Goal: Information Seeking & Learning: Learn about a topic

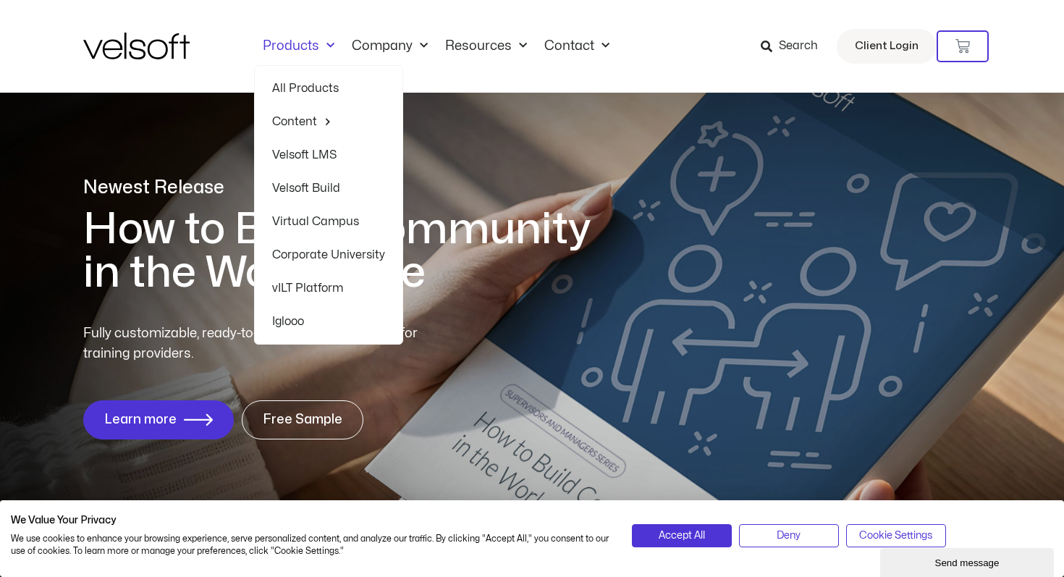
click at [315, 158] on link "Velsoft LMS" at bounding box center [328, 154] width 113 height 33
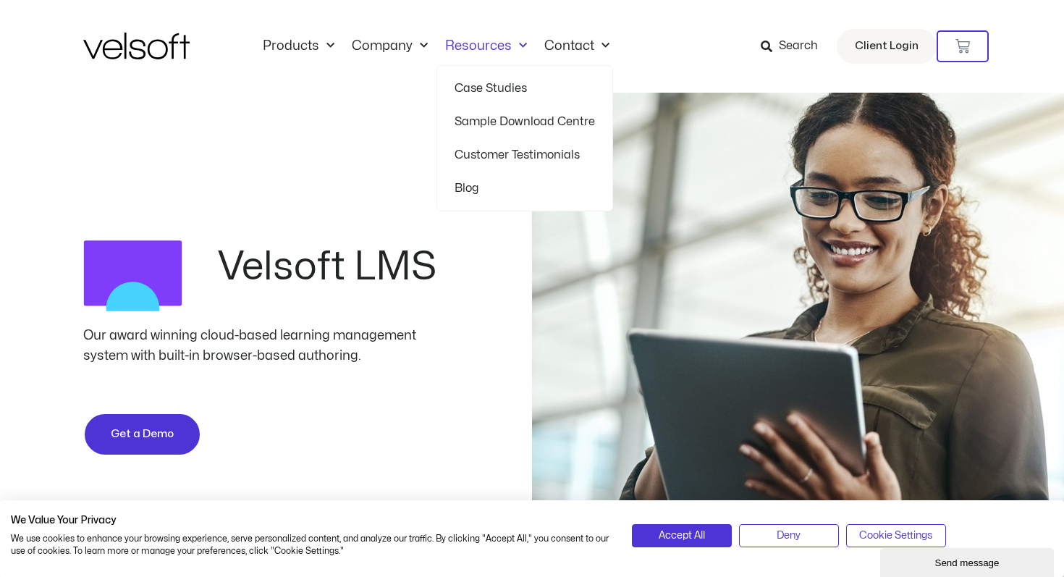
click at [476, 38] on link "Resources" at bounding box center [485, 46] width 99 height 16
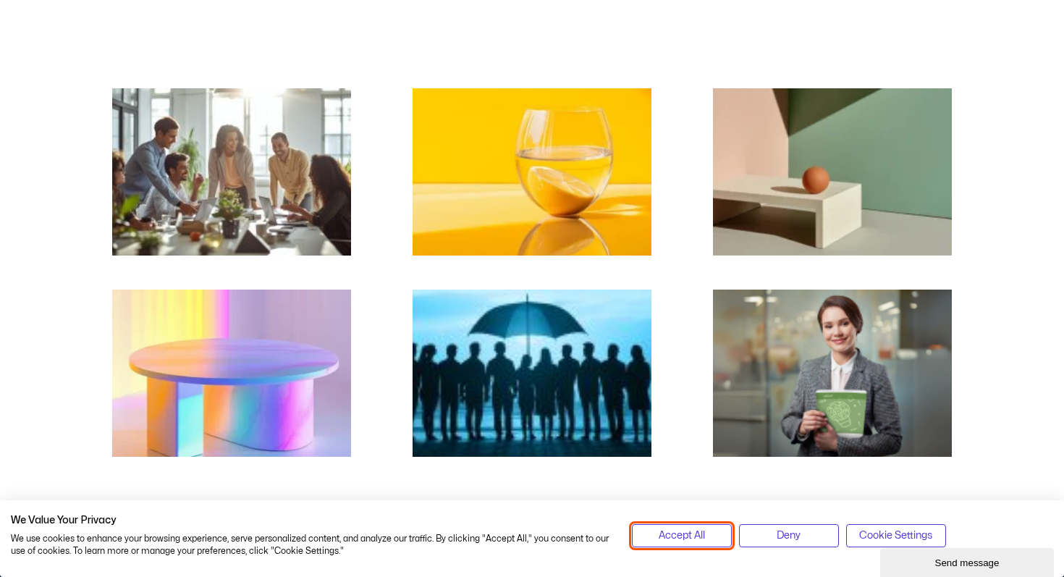
click at [703, 538] on span "Accept All" at bounding box center [681, 535] width 46 height 16
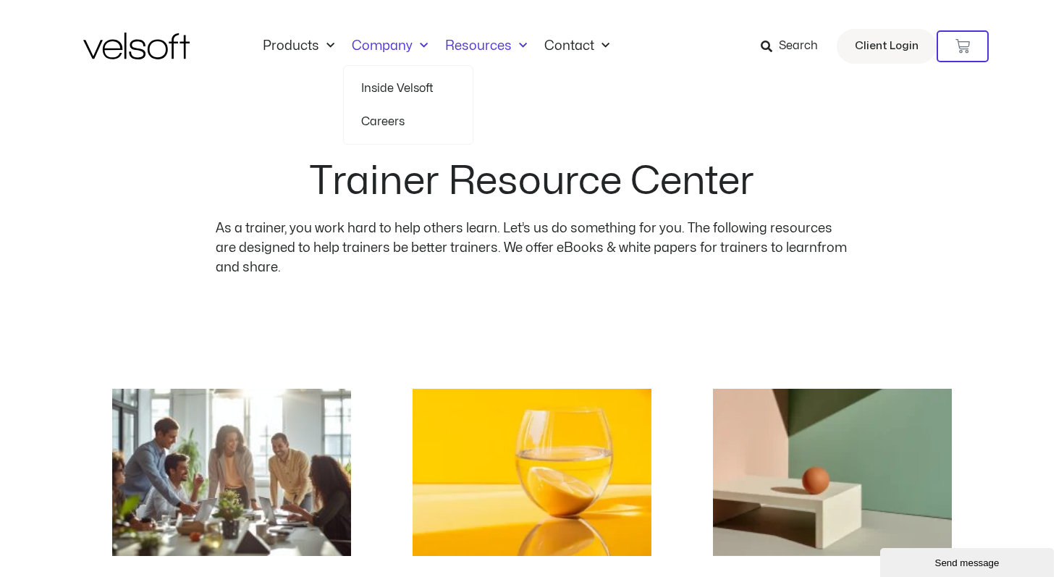
click at [394, 90] on link "Inside Velsoft" at bounding box center [408, 88] width 94 height 33
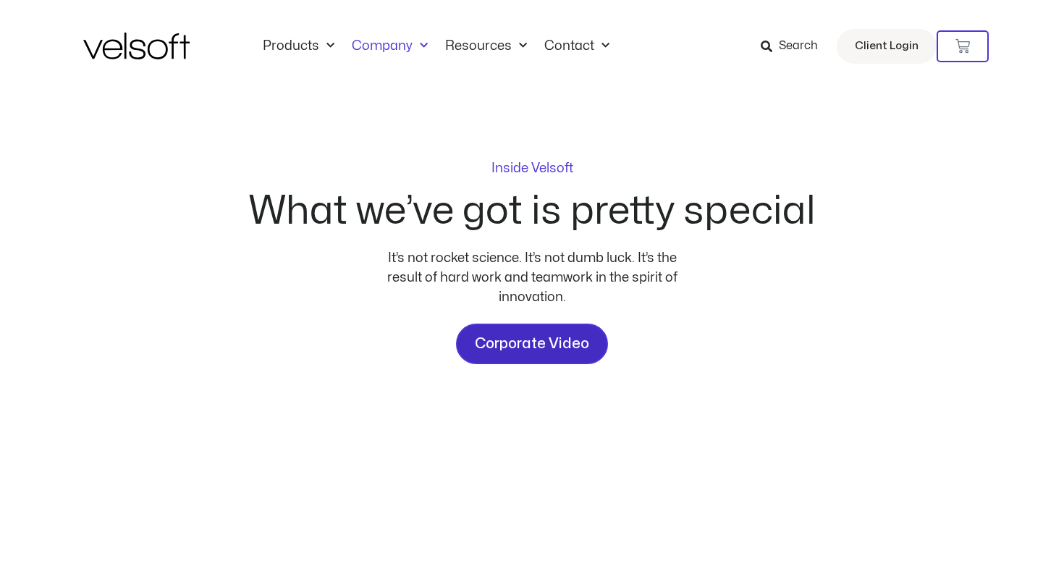
click at [533, 352] on span "Corporate Video" at bounding box center [532, 343] width 114 height 23
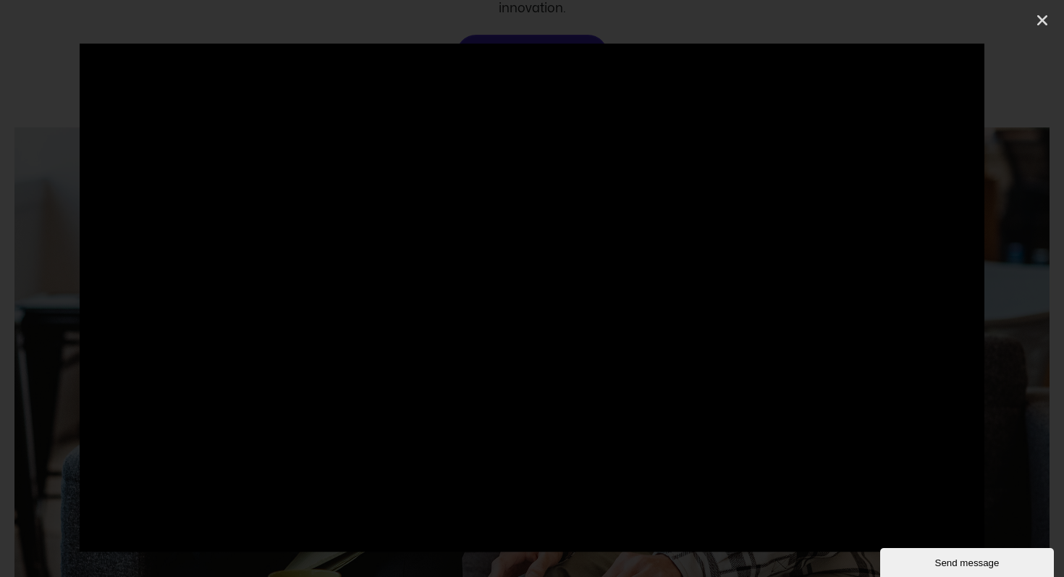
scroll to position [292, 0]
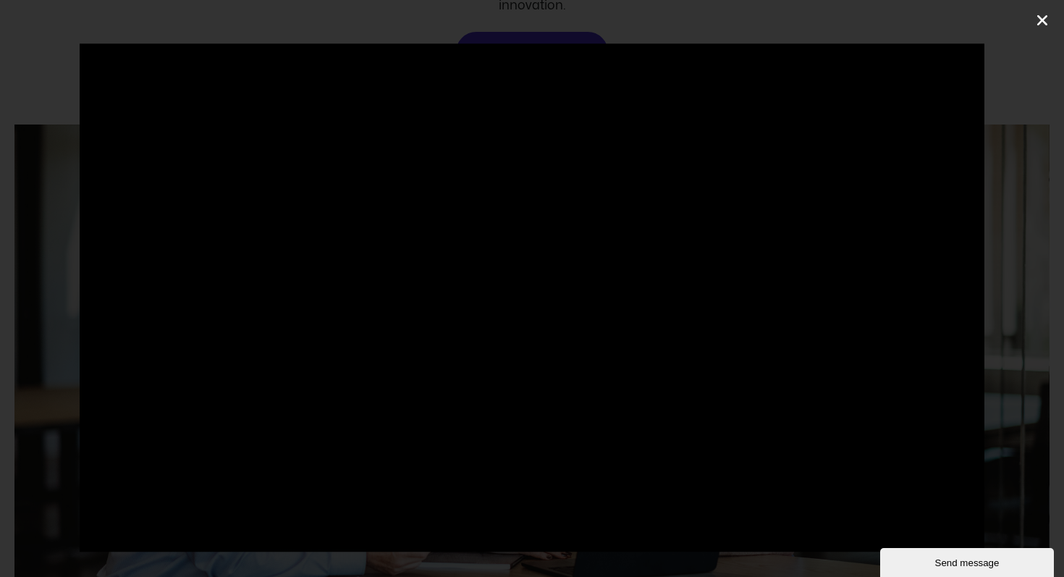
click at [1045, 25] on icon "Close (Esc)" at bounding box center [1042, 20] width 14 height 14
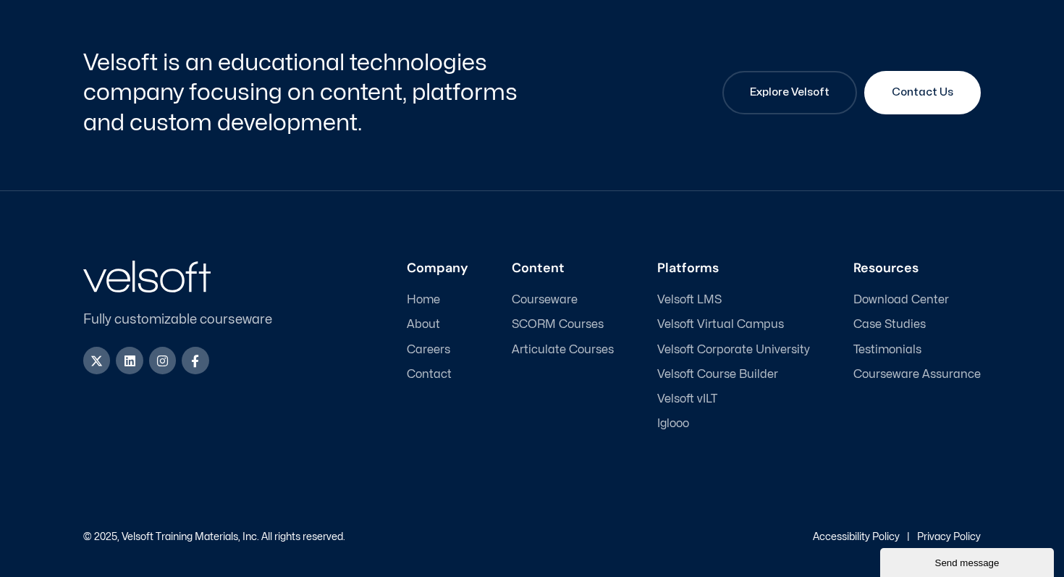
scroll to position [4889, 0]
click at [564, 329] on span "SCORM Courses" at bounding box center [558, 325] width 92 height 14
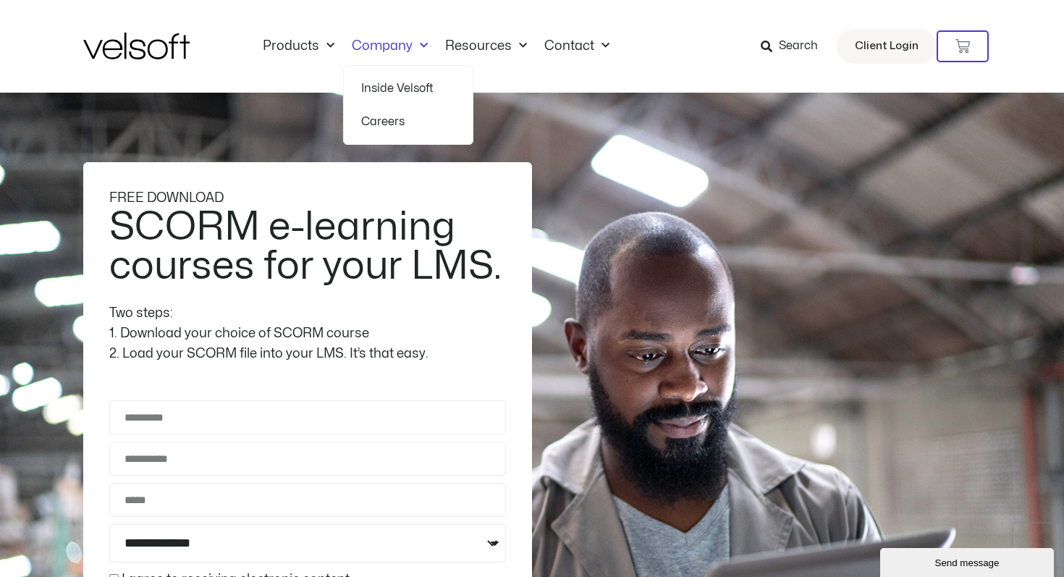
click at [396, 48] on link "Company" at bounding box center [389, 46] width 93 height 16
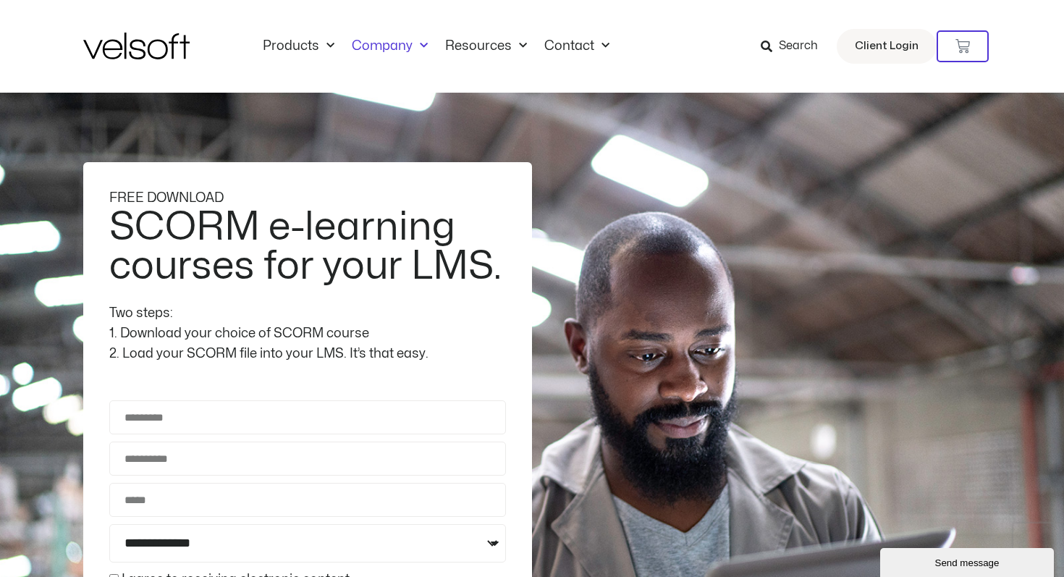
click at [396, 48] on link "Company" at bounding box center [389, 46] width 93 height 16
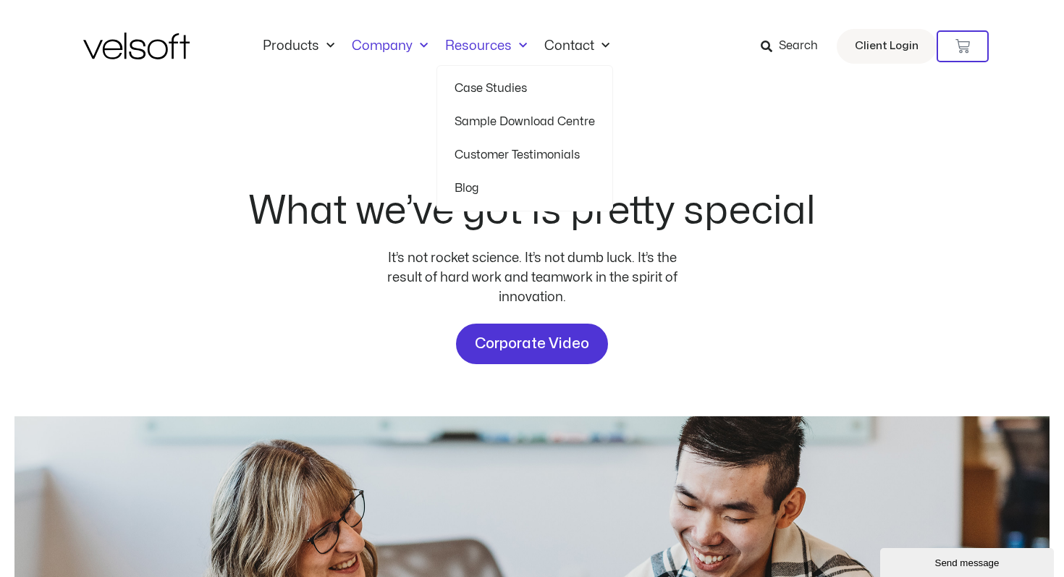
click at [480, 47] on link "Resources" at bounding box center [485, 46] width 99 height 16
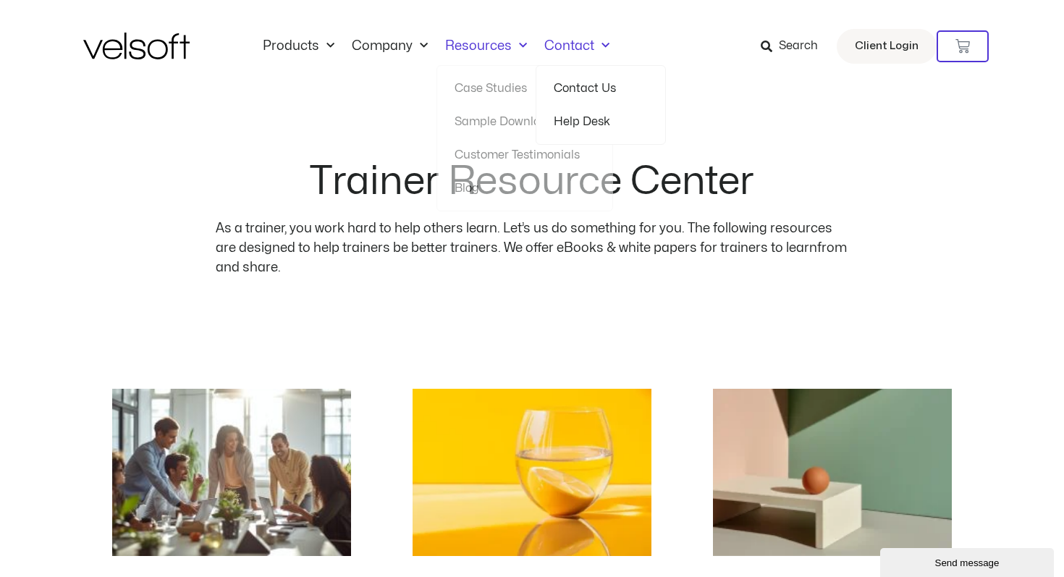
click at [572, 42] on link "Contact" at bounding box center [576, 46] width 82 height 16
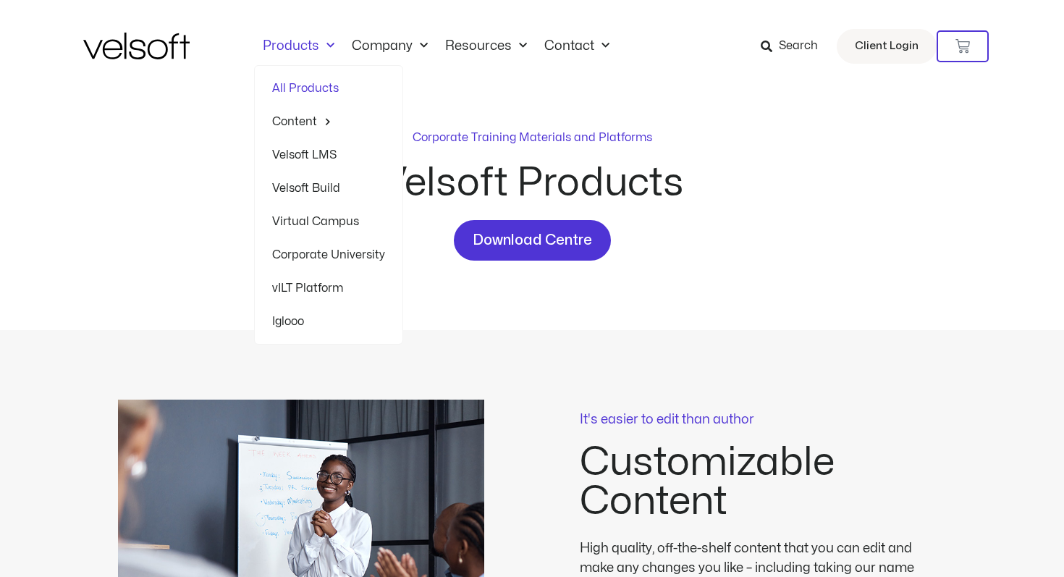
click at [302, 46] on link "Products" at bounding box center [298, 46] width 89 height 16
click at [302, 44] on link "Products" at bounding box center [298, 46] width 89 height 16
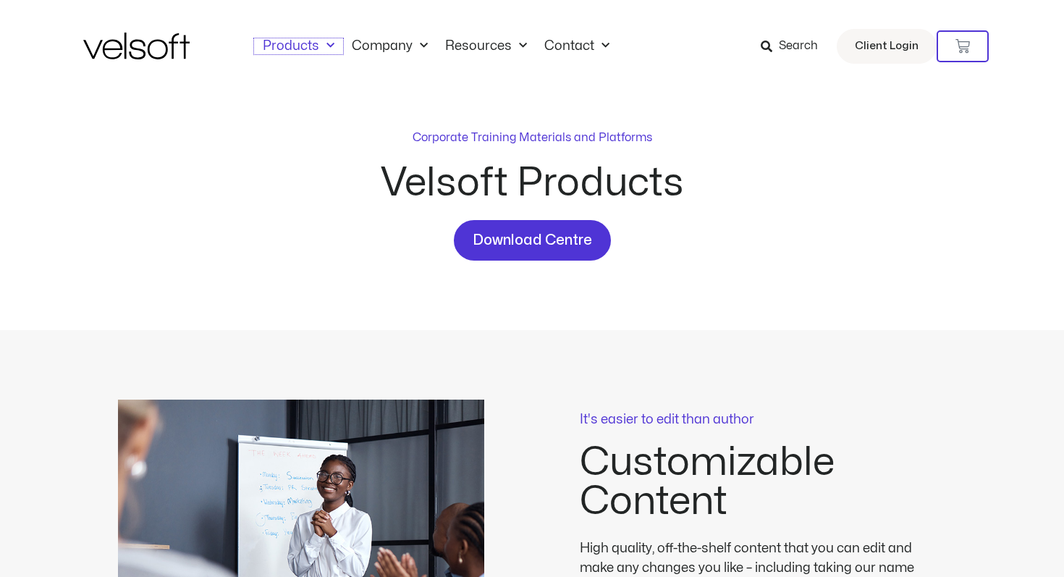
click at [302, 44] on link "Products" at bounding box center [298, 46] width 89 height 16
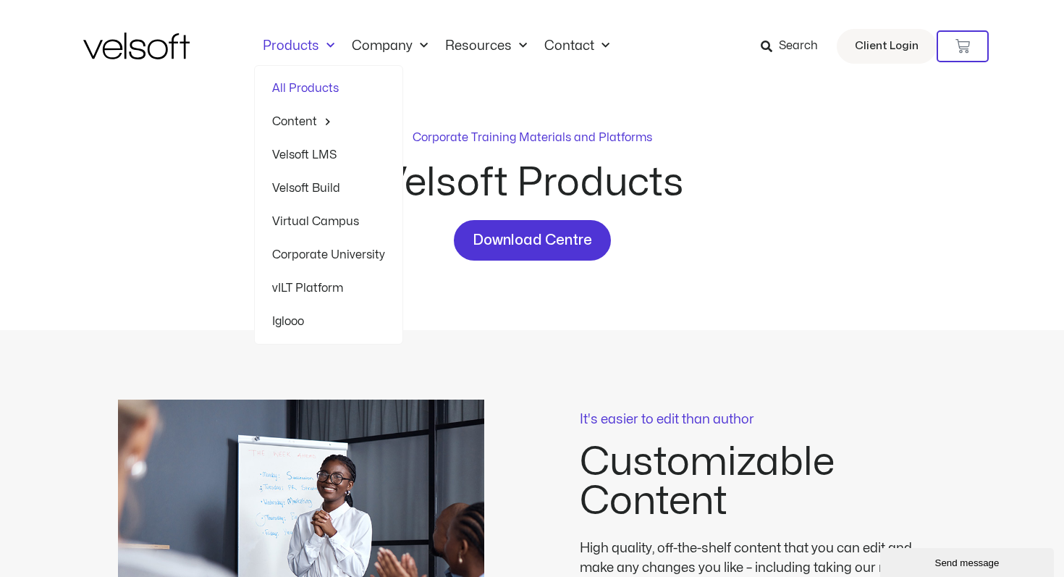
click at [318, 191] on link "Velsoft Build" at bounding box center [328, 187] width 113 height 33
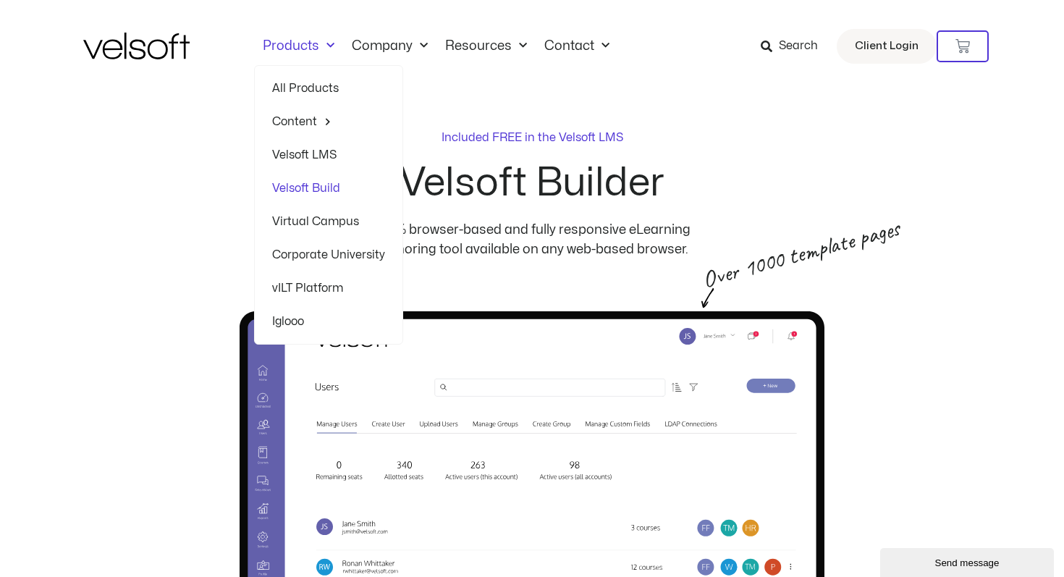
click at [323, 50] on span "Menu" at bounding box center [326, 46] width 15 height 24
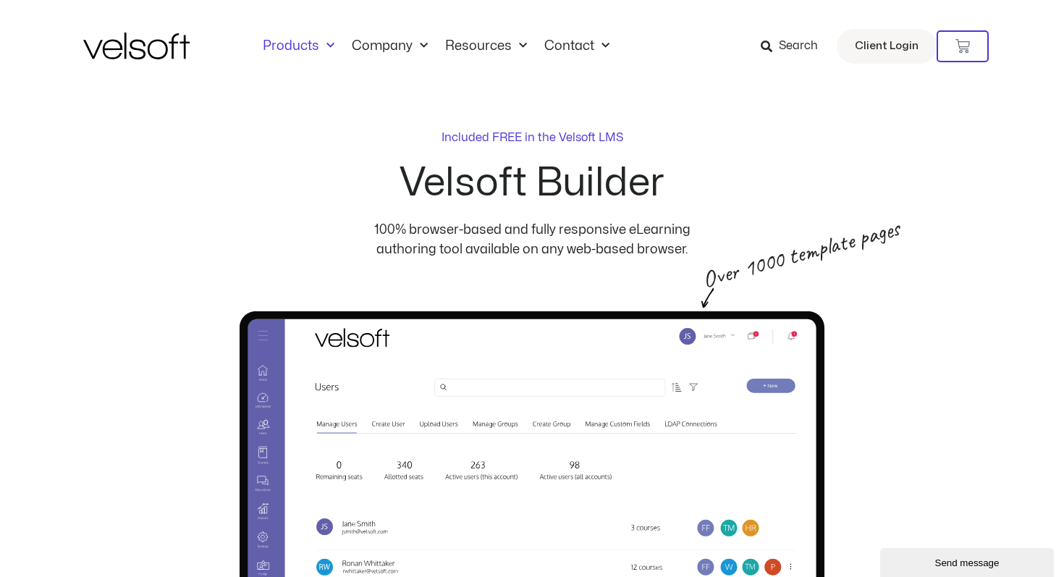
click at [323, 48] on span "Menu" at bounding box center [326, 46] width 15 height 24
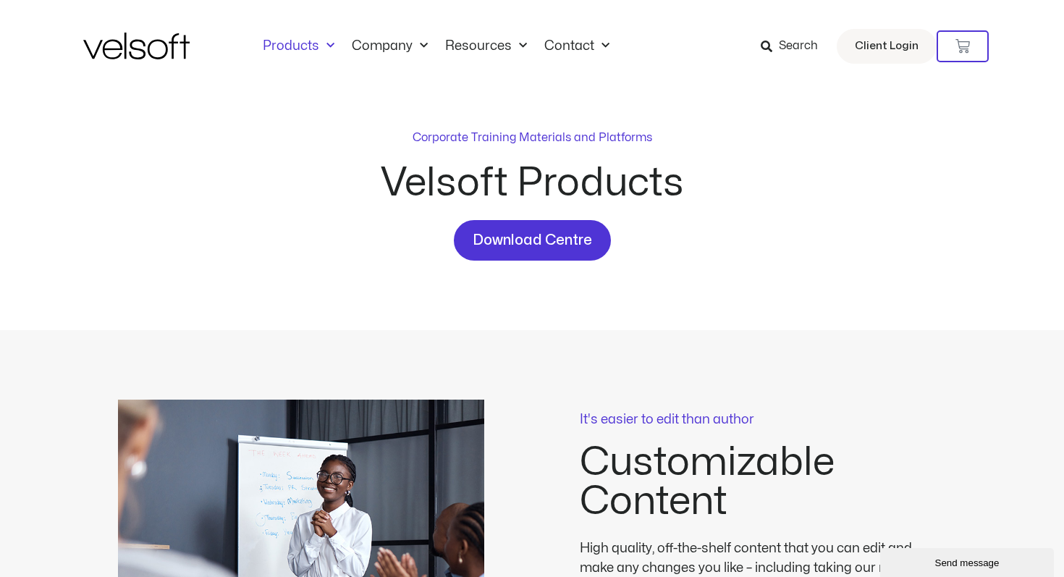
click at [288, 55] on div "Products All Products Content ILT Courseware Storyline 360 Courses SCORM Course…" at bounding box center [531, 46] width 897 height 93
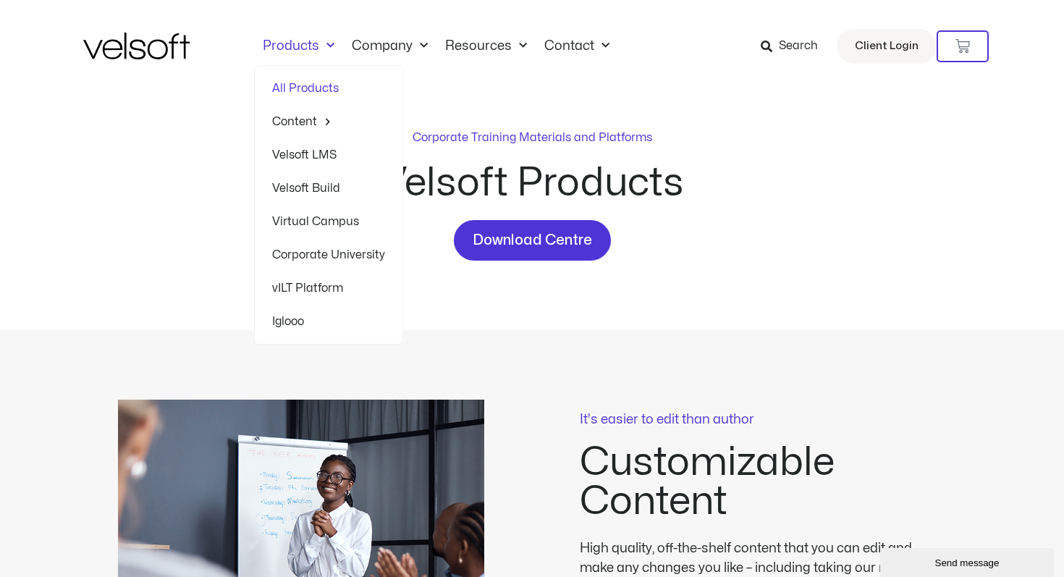
click at [288, 47] on link "Products" at bounding box center [298, 46] width 89 height 16
click at [288, 46] on link "Products" at bounding box center [298, 46] width 89 height 16
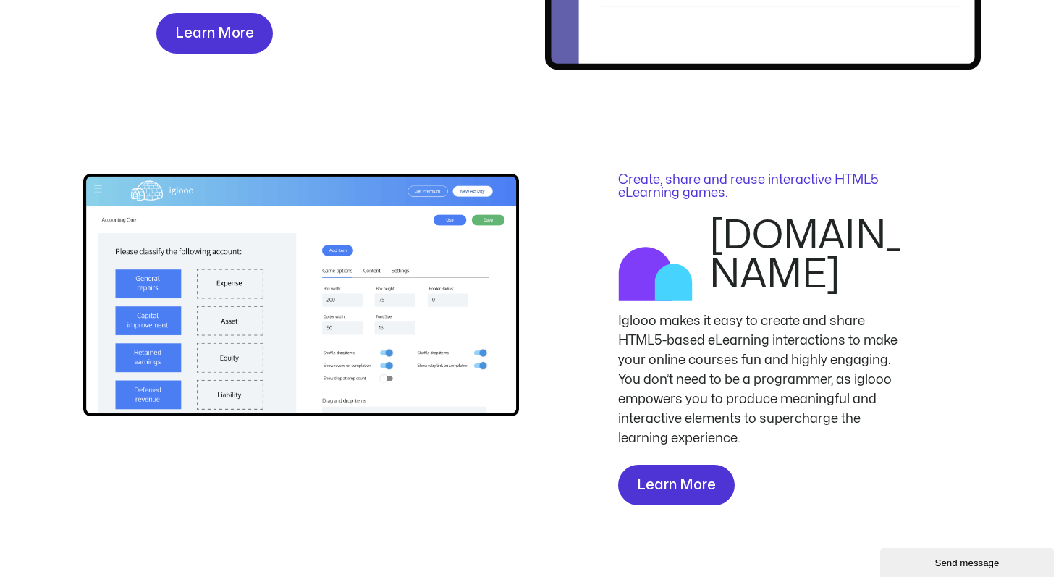
scroll to position [2993, 0]
